Goal: Information Seeking & Learning: Learn about a topic

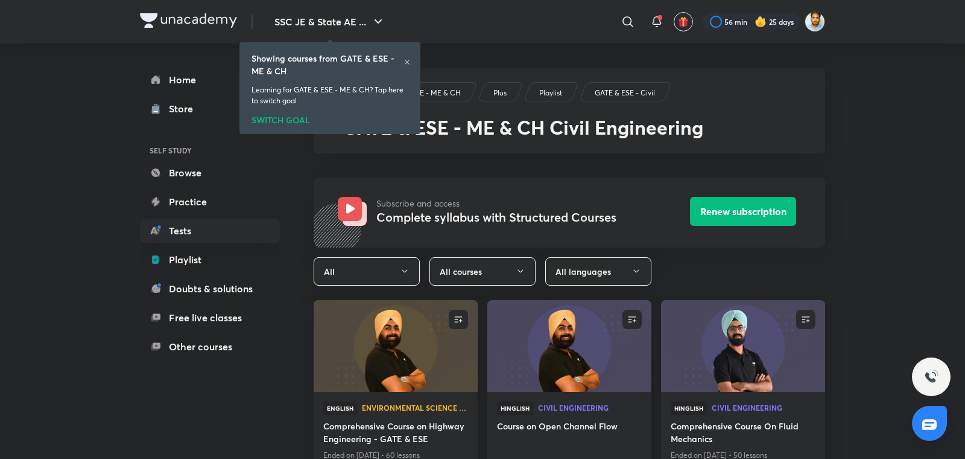
click at [410, 65] on icon at bounding box center [407, 62] width 7 height 7
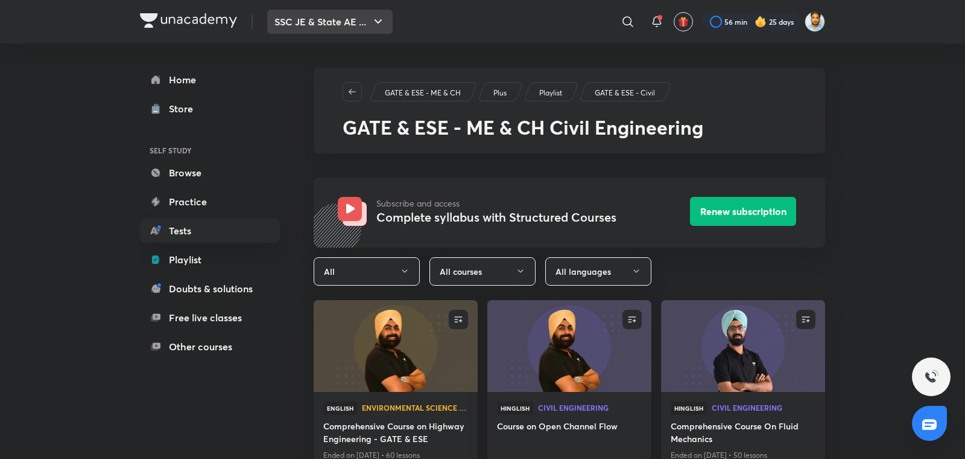
click at [349, 25] on button "SSC JE & State AE ..." at bounding box center [330, 22] width 126 height 24
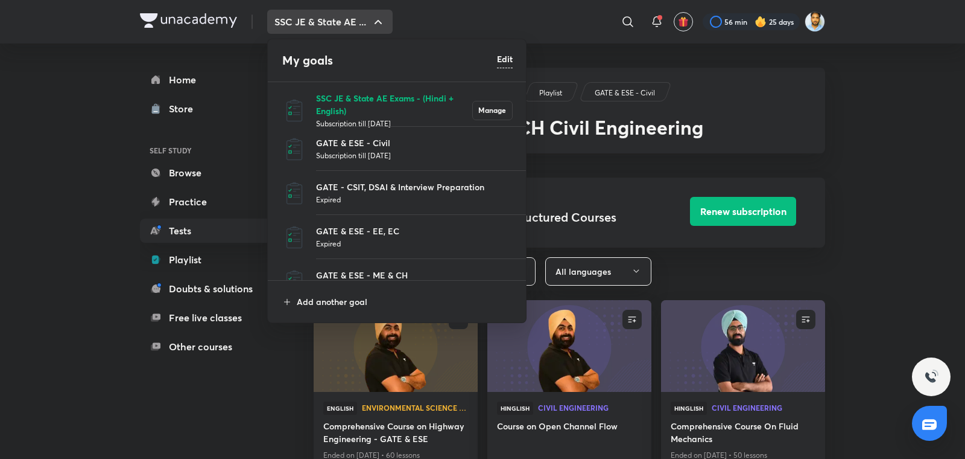
click at [355, 94] on p "SSC JE & State AE Exams - (Hindi + English)" at bounding box center [394, 104] width 156 height 25
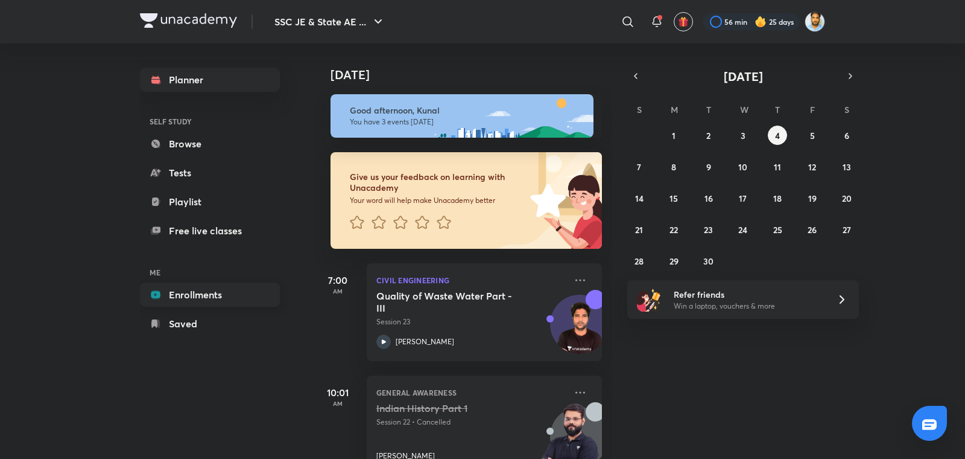
click at [198, 293] on link "Enrollments" at bounding box center [210, 294] width 140 height 24
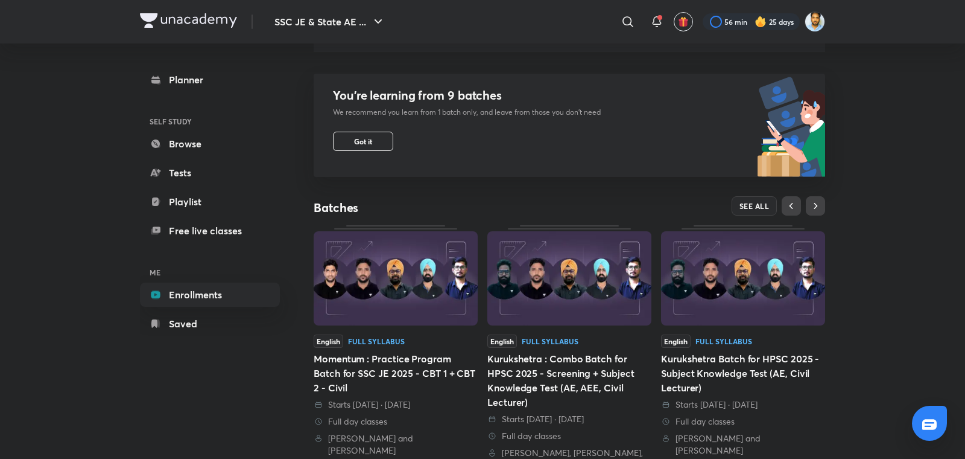
scroll to position [100, 0]
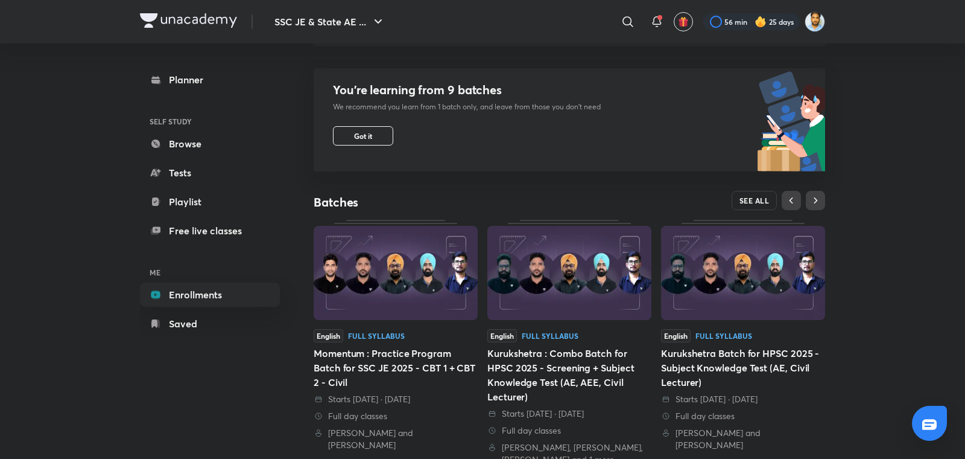
click at [762, 196] on span "SEE ALL" at bounding box center [755, 200] width 30 height 8
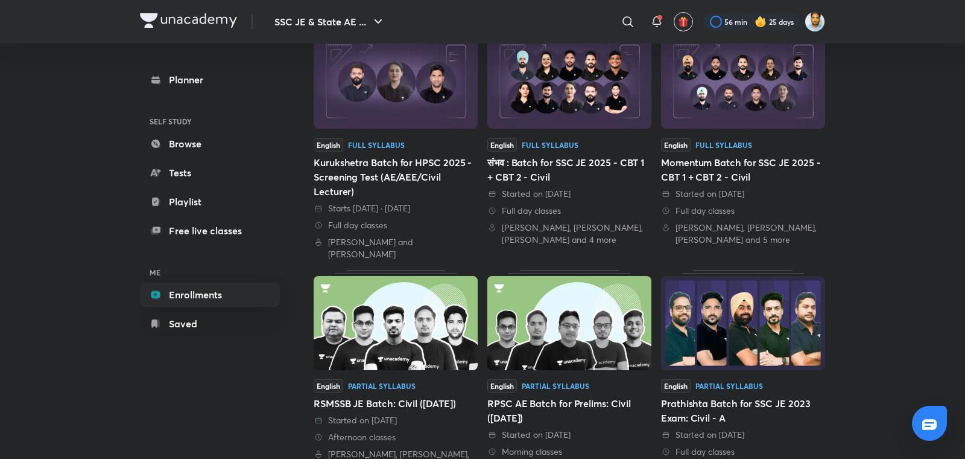
scroll to position [401, 0]
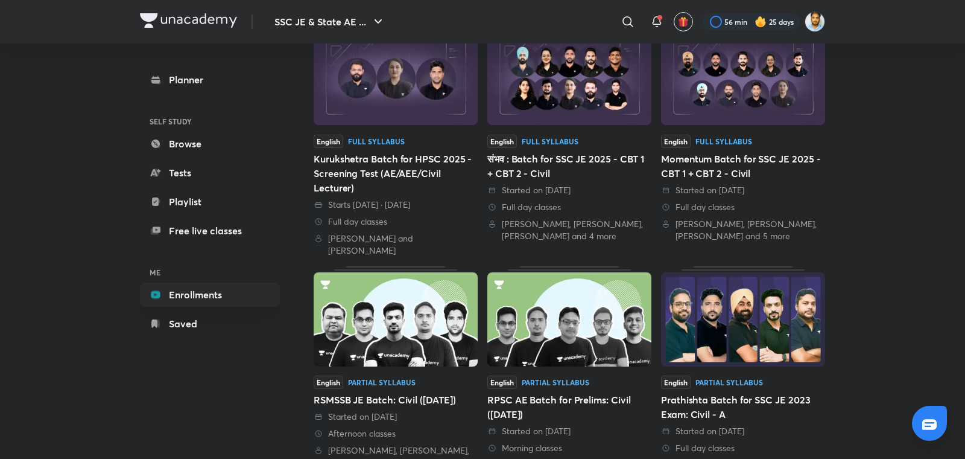
click at [762, 196] on div "Started on 11 Jul 2025 Full day classes Shailesh Vaidya, Pramod Kumar, Praveen …" at bounding box center [743, 213] width 164 height 58
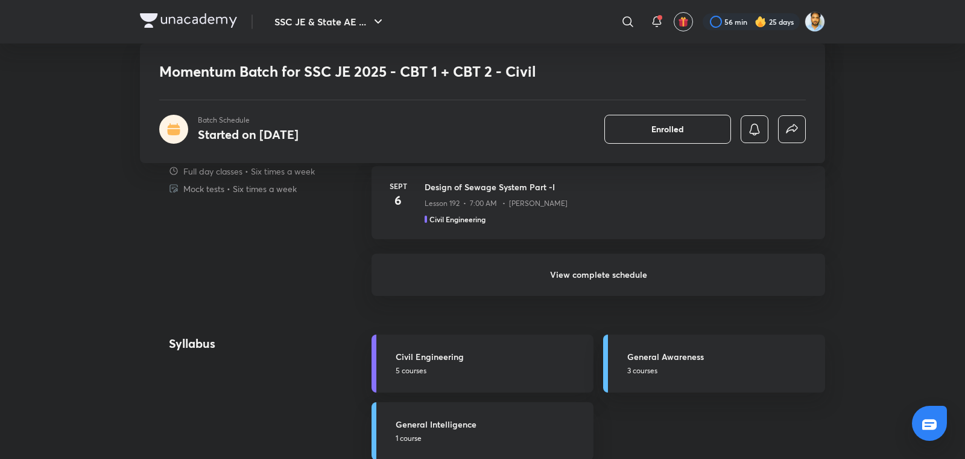
scroll to position [991, 0]
click at [639, 271] on h6 "View complete schedule" at bounding box center [599, 275] width 454 height 42
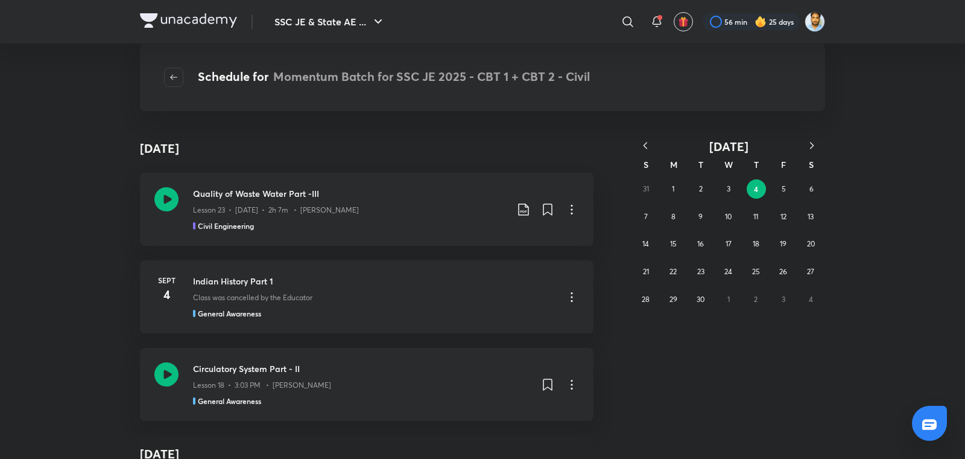
click at [647, 145] on icon "button" at bounding box center [646, 145] width 12 height 12
click at [763, 273] on button "21" at bounding box center [755, 271] width 19 height 19
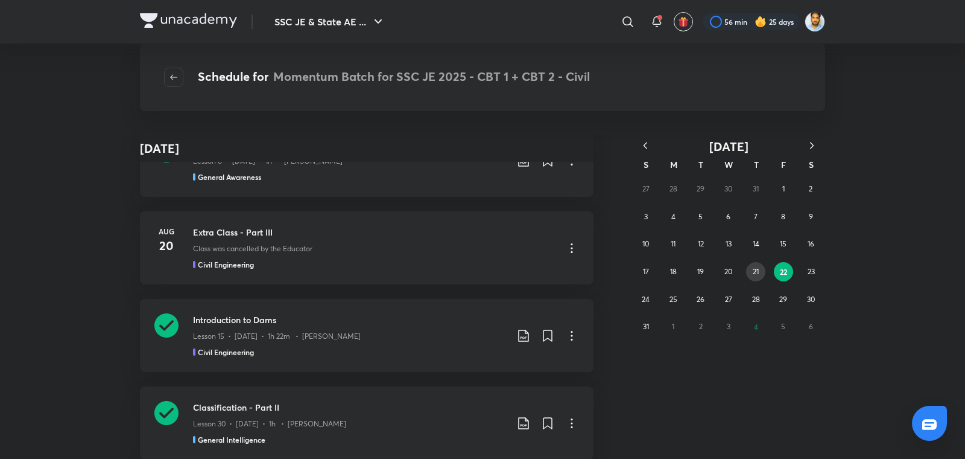
scroll to position [194297, 0]
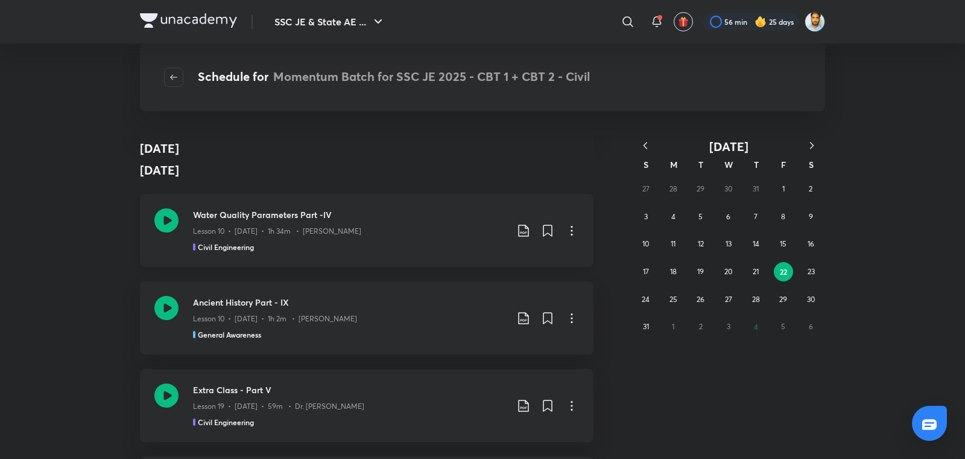
click at [278, 208] on div "Water Quality Parameters Part -IV Lesson 10 • [DATE] • 1h 34m • [PERSON_NAME] C…" at bounding box center [350, 230] width 314 height 44
